Goal: Task Accomplishment & Management: Use online tool/utility

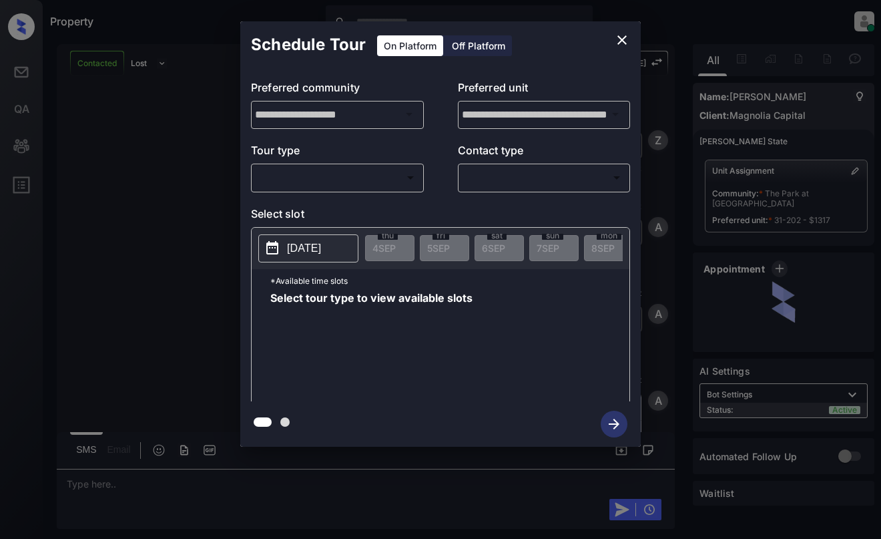
scroll to position [896, 0]
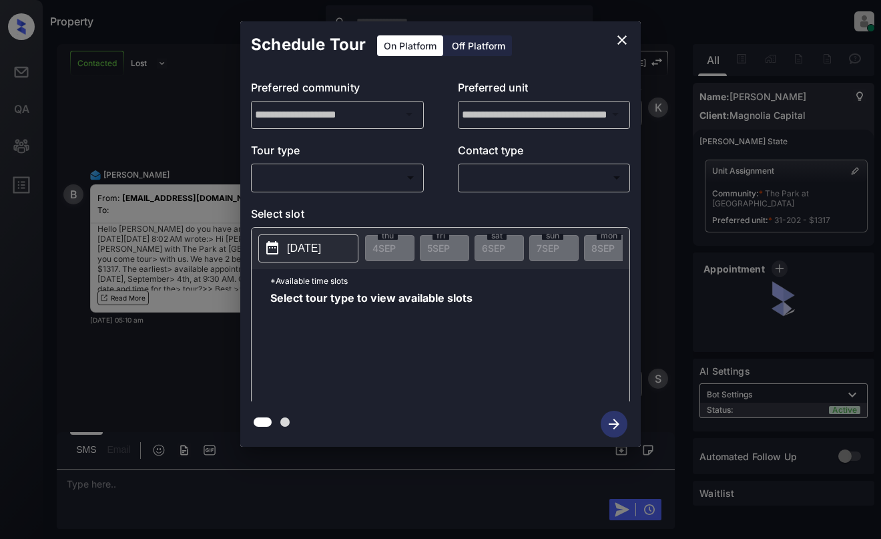
click at [363, 171] on body "Property Dominic Ceralde Online Set yourself offline Set yourself on break Prof…" at bounding box center [440, 269] width 881 height 539
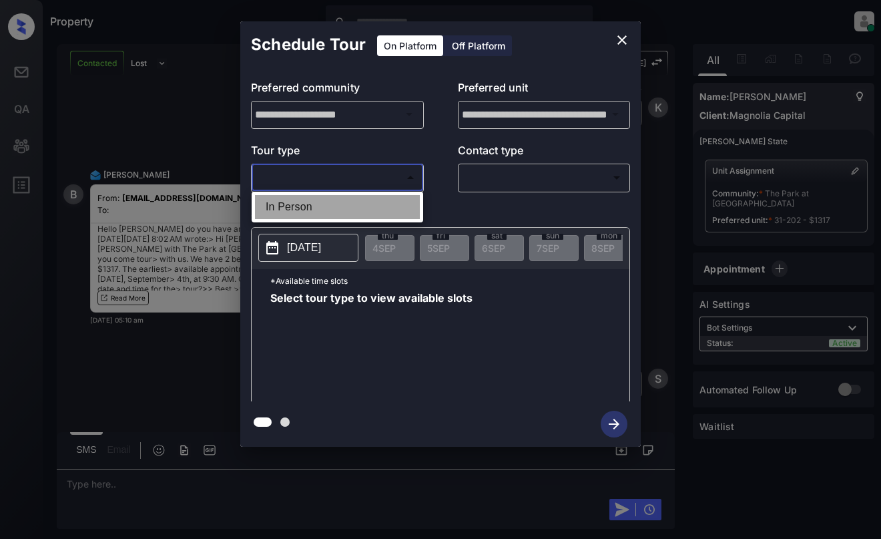
click at [361, 202] on li "In Person" at bounding box center [337, 207] width 165 height 24
type input "********"
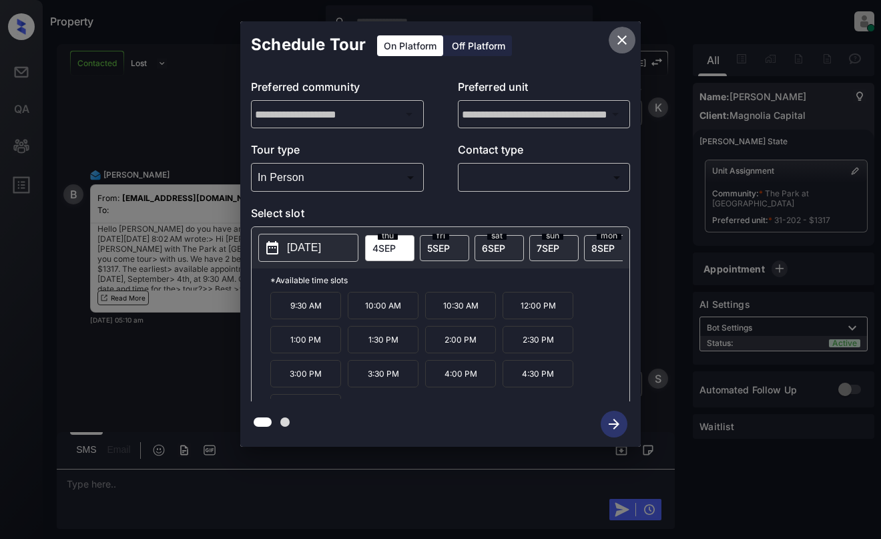
click at [620, 38] on icon "close" at bounding box center [622, 39] width 9 height 9
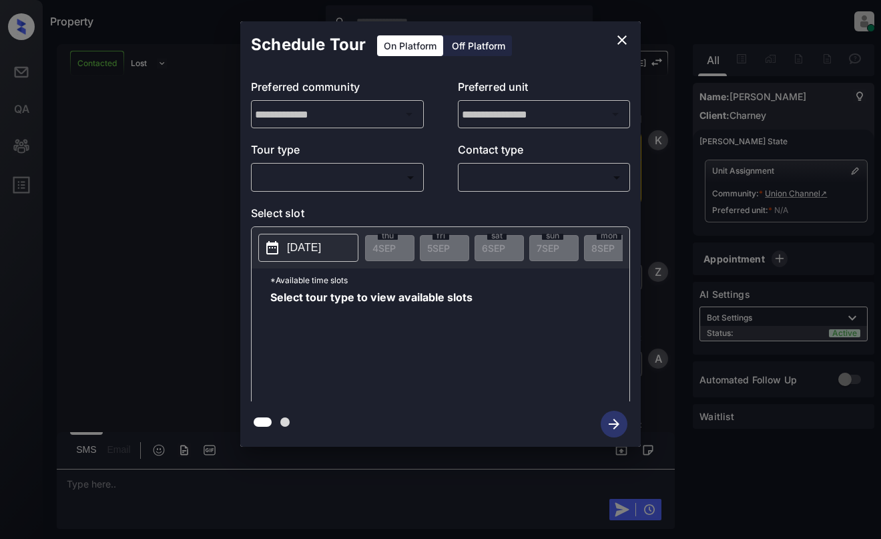
scroll to position [1277, 0]
click at [355, 172] on body "Property [PERSON_NAME] Online Set yourself offline Set yourself on break Profil…" at bounding box center [440, 269] width 881 height 539
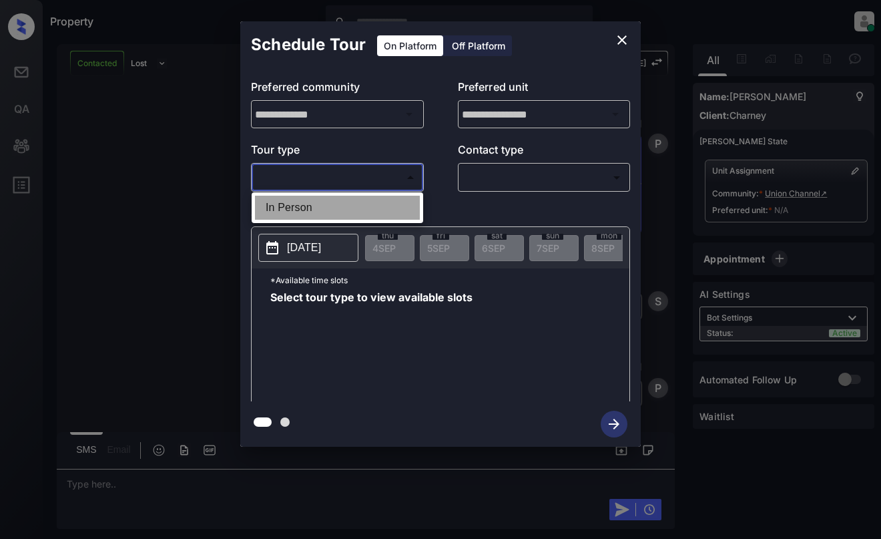
click at [347, 213] on li "In Person" at bounding box center [337, 208] width 165 height 24
type input "********"
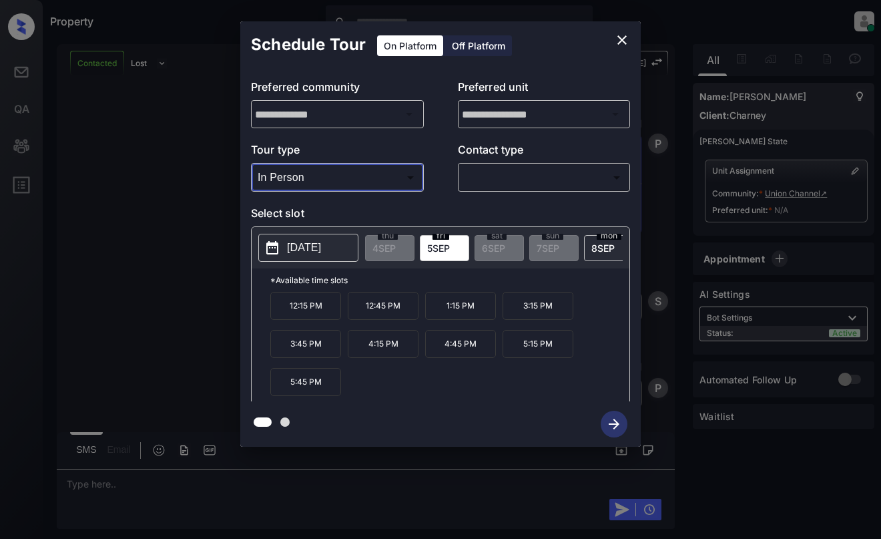
click at [592, 244] on span "[DATE]" at bounding box center [603, 247] width 23 height 11
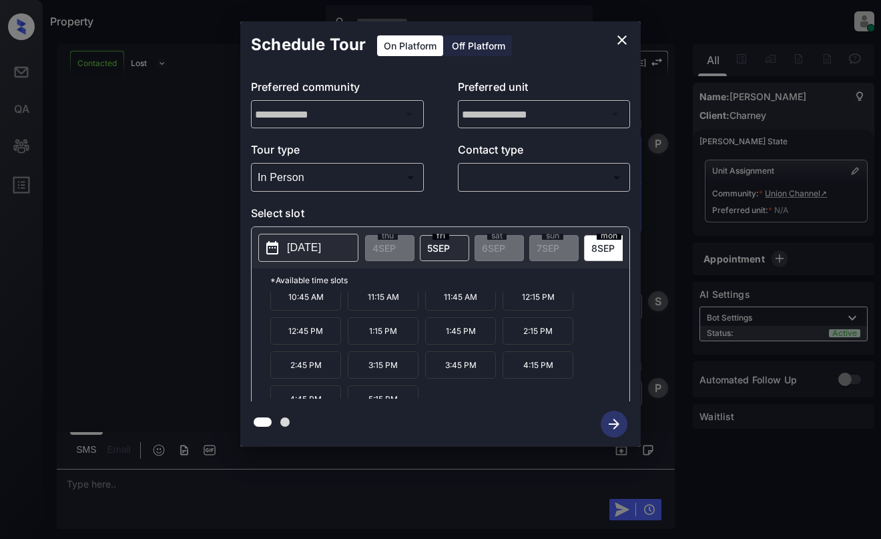
scroll to position [23, 0]
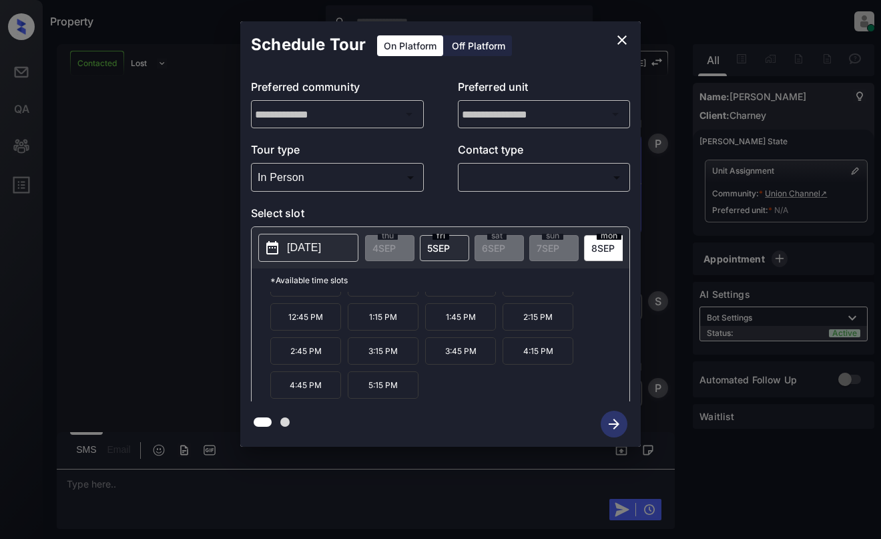
click at [619, 35] on icon "close" at bounding box center [622, 40] width 16 height 16
